Goal: Download file/media

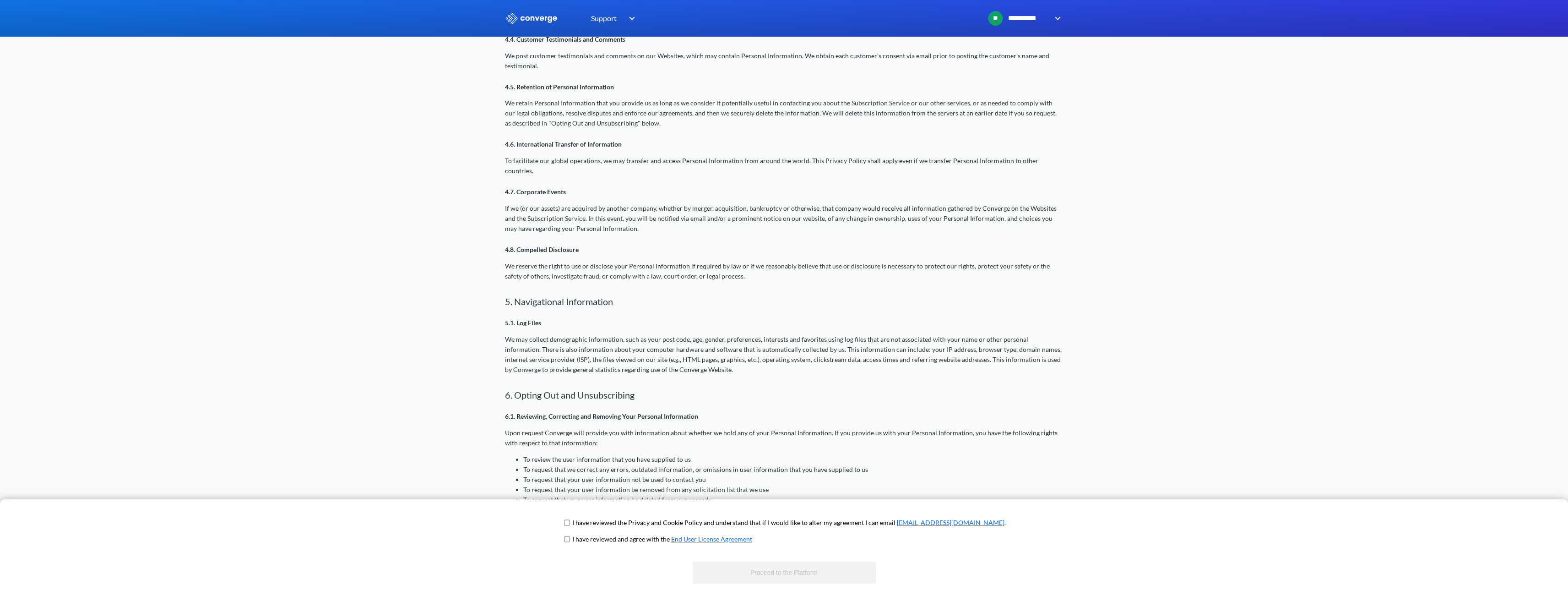
scroll to position [887, 0]
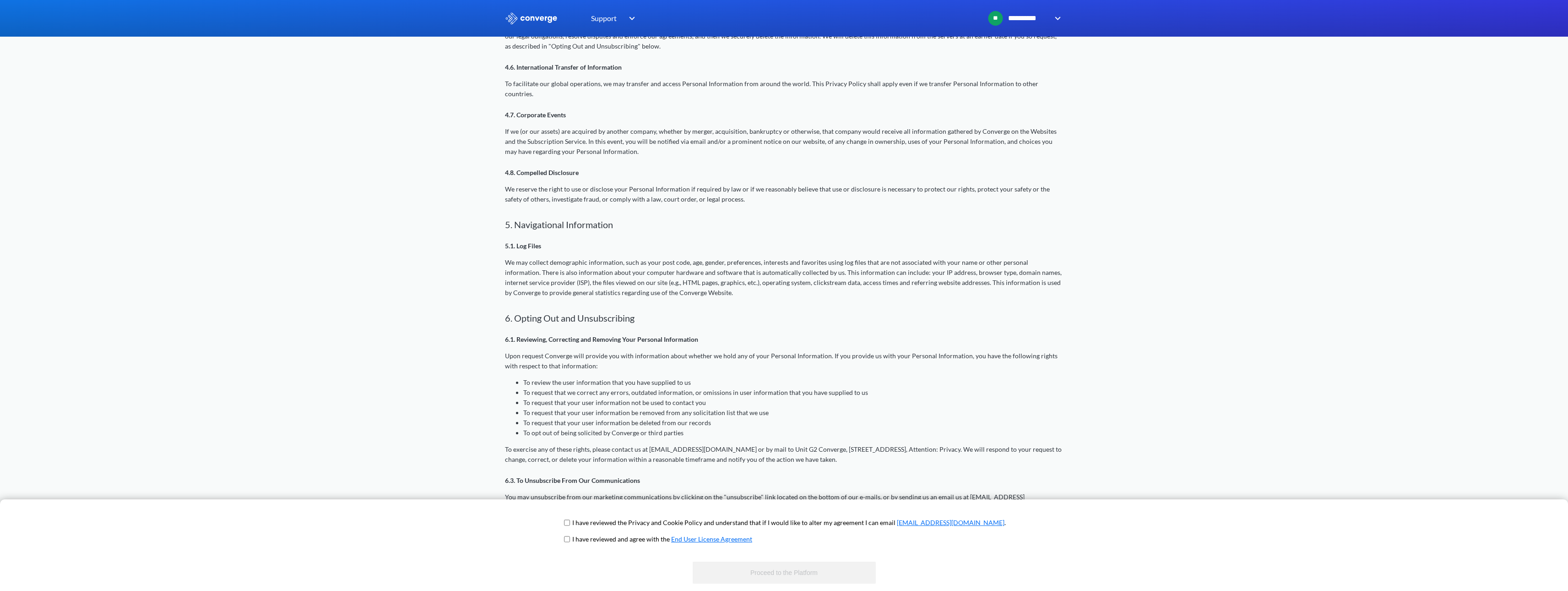
click at [674, 528] on p "I have reviewed the Privacy and Cookie Policy and understand that if I would li…" at bounding box center [788, 523] width 434 height 10
click at [615, 539] on p "I have reviewed and agree with the End User License Agreement" at bounding box center [662, 539] width 180 height 10
click at [570, 541] on input "checkbox" at bounding box center [566, 539] width 6 height 7
checkbox input "true"
click at [594, 525] on span "I have reviewed the Privacy and Cookie Policy and understand that if I would li…" at bounding box center [784, 526] width 443 height 16
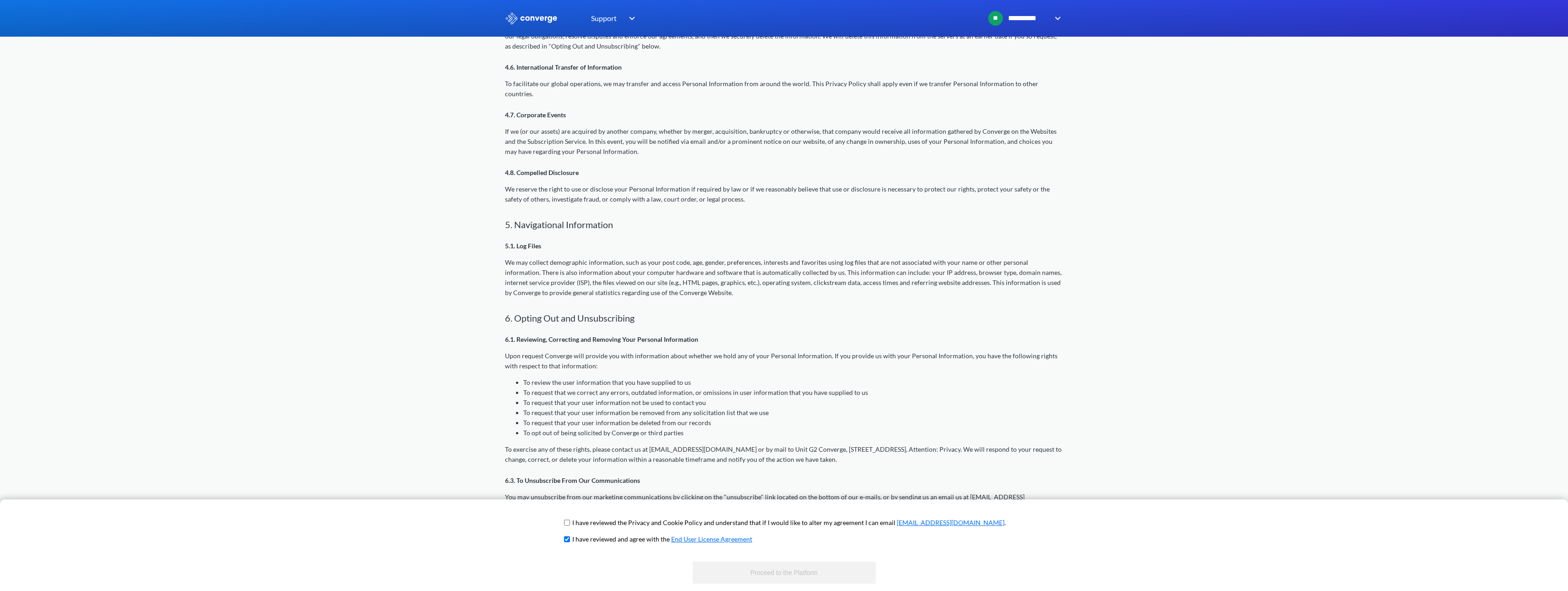
click at [570, 523] on input "checkbox" at bounding box center [566, 523] width 6 height 7
checkbox input "true"
click at [751, 571] on button "Proceed to the Platform" at bounding box center [784, 572] width 183 height 22
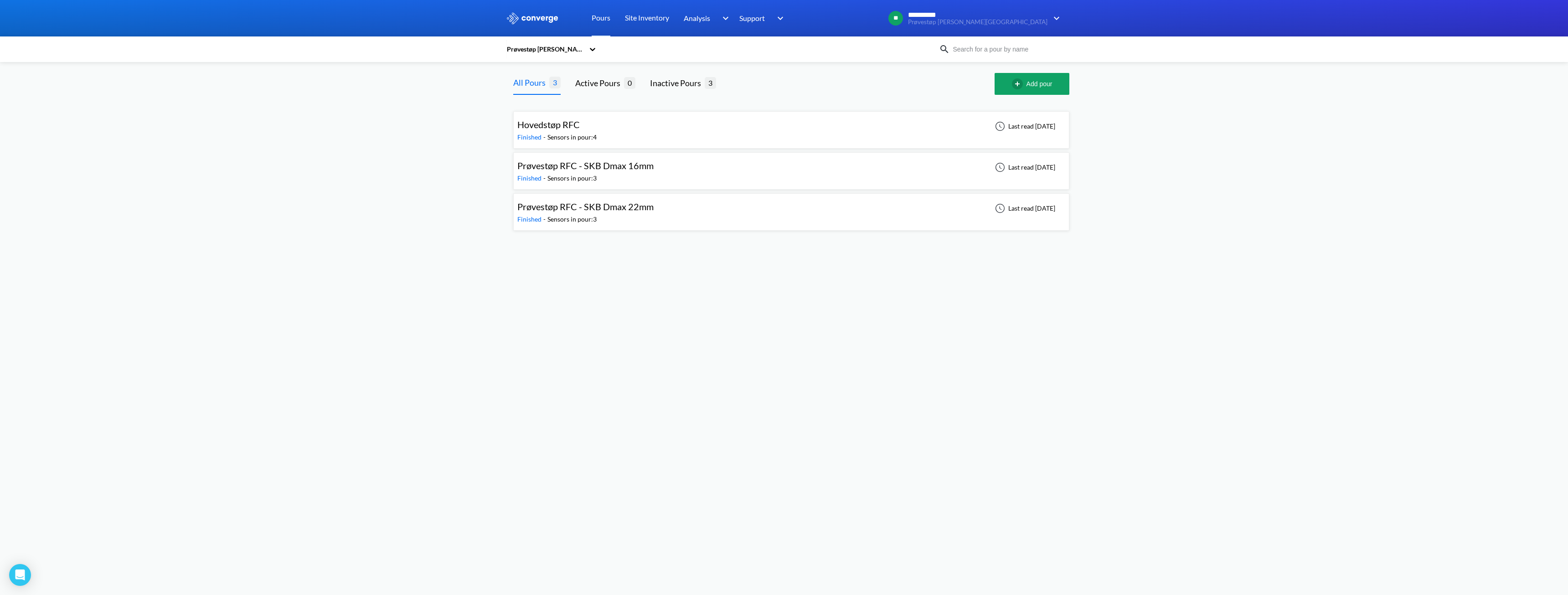
click at [608, 129] on div "Hovedstøp RFC Finished - Sensors in pour: 4 Last read [DATE]" at bounding box center [791, 130] width 548 height 29
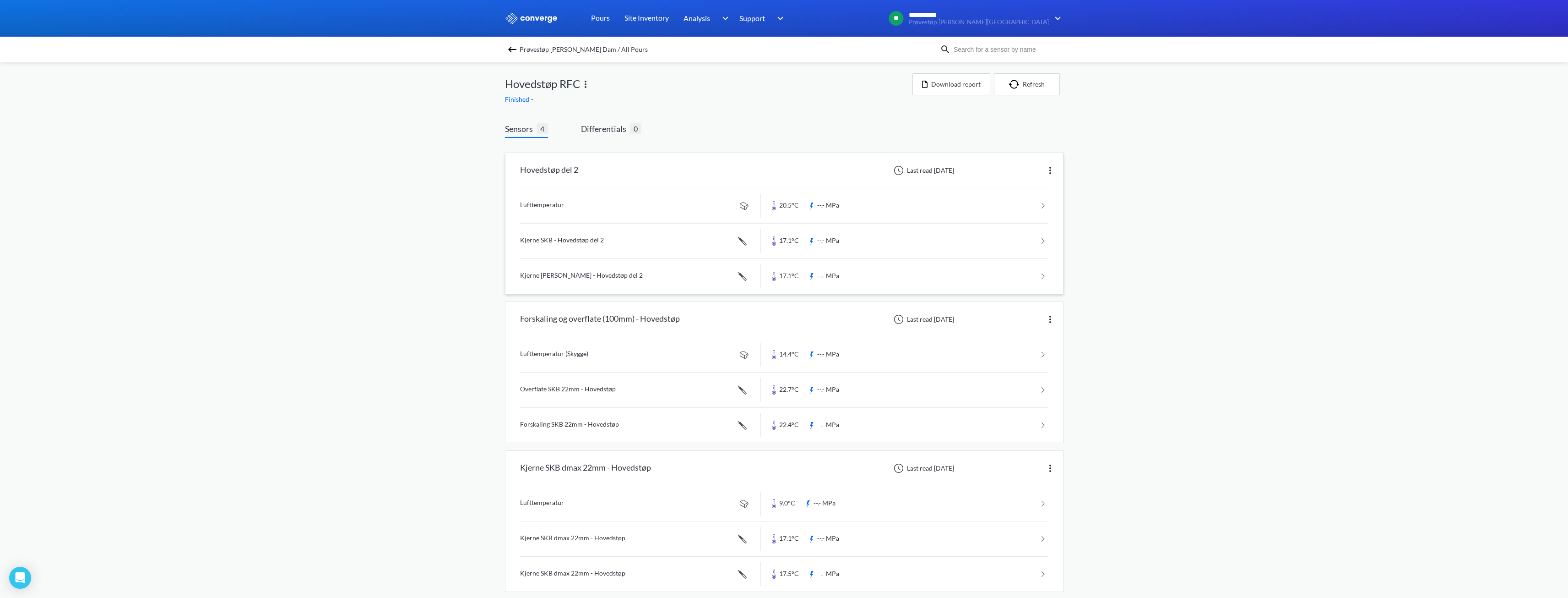
click at [592, 211] on link at bounding box center [784, 205] width 529 height 35
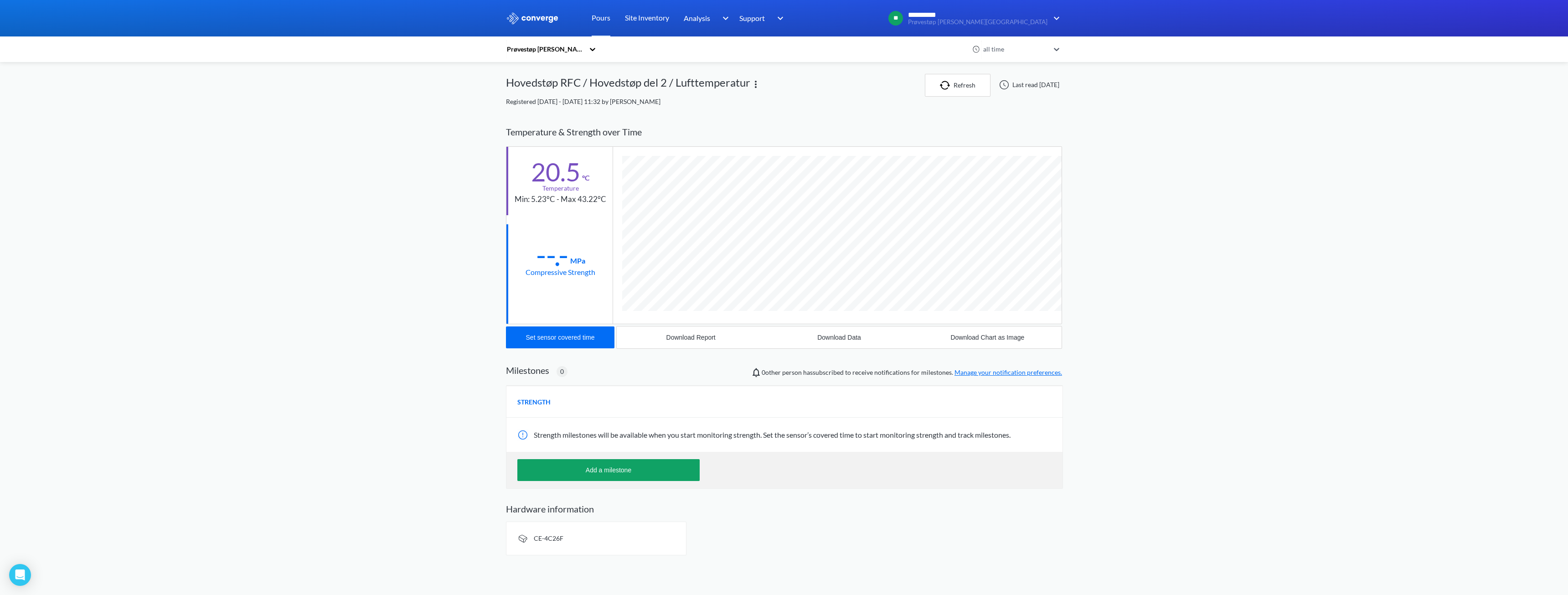
scroll to position [481, 556]
click at [686, 338] on div "Download Report" at bounding box center [690, 337] width 49 height 7
click at [1235, 317] on div "**********" at bounding box center [784, 281] width 1568 height 562
click at [846, 335] on div "Download Data" at bounding box center [838, 337] width 44 height 7
click at [1429, 240] on div "**********" at bounding box center [784, 281] width 1568 height 562
